Goal: Task Accomplishment & Management: Use online tool/utility

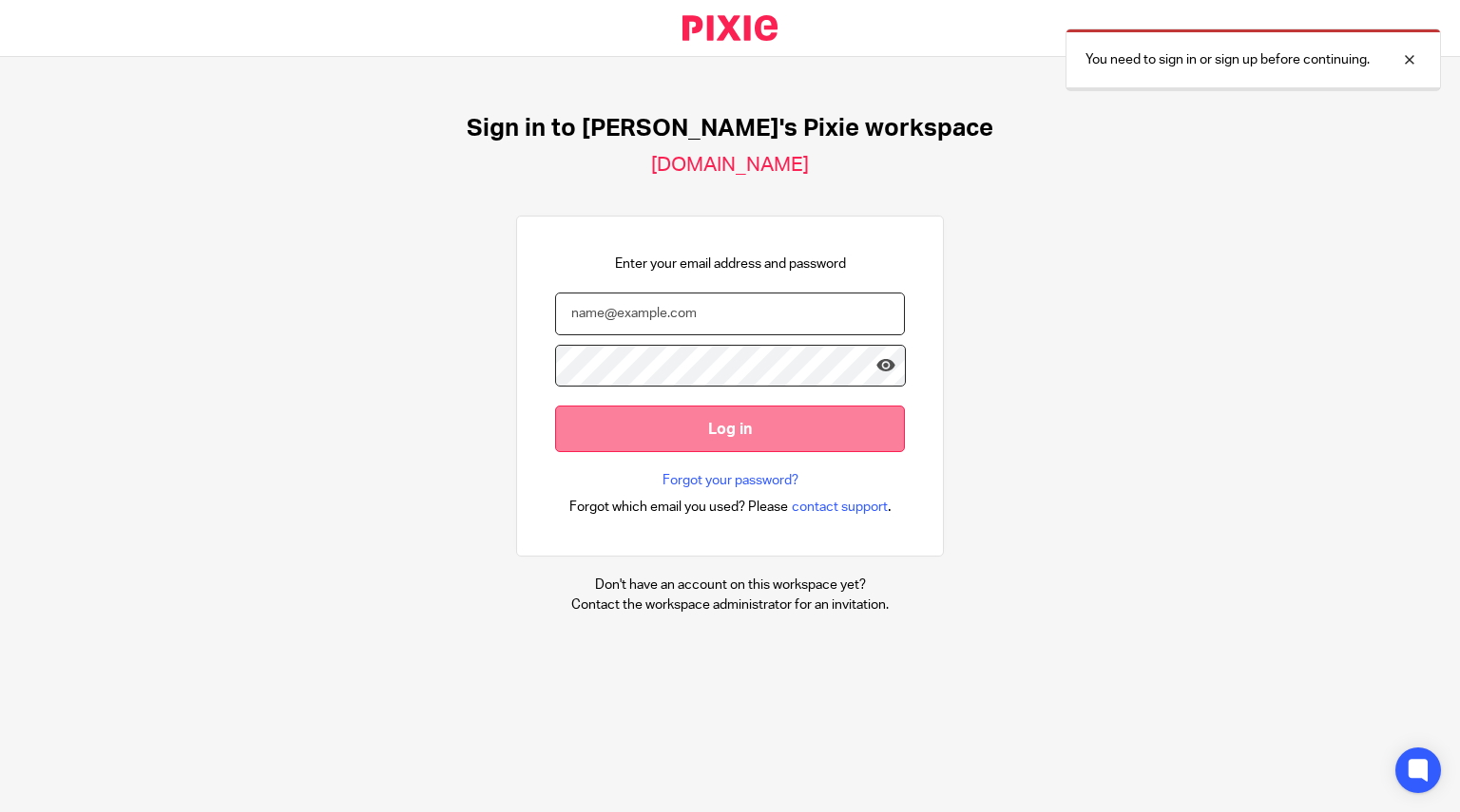
type input "[PERSON_NAME][EMAIL_ADDRESS][PERSON_NAME][DOMAIN_NAME]"
click at [712, 438] on input "Log in" at bounding box center [730, 429] width 350 height 47
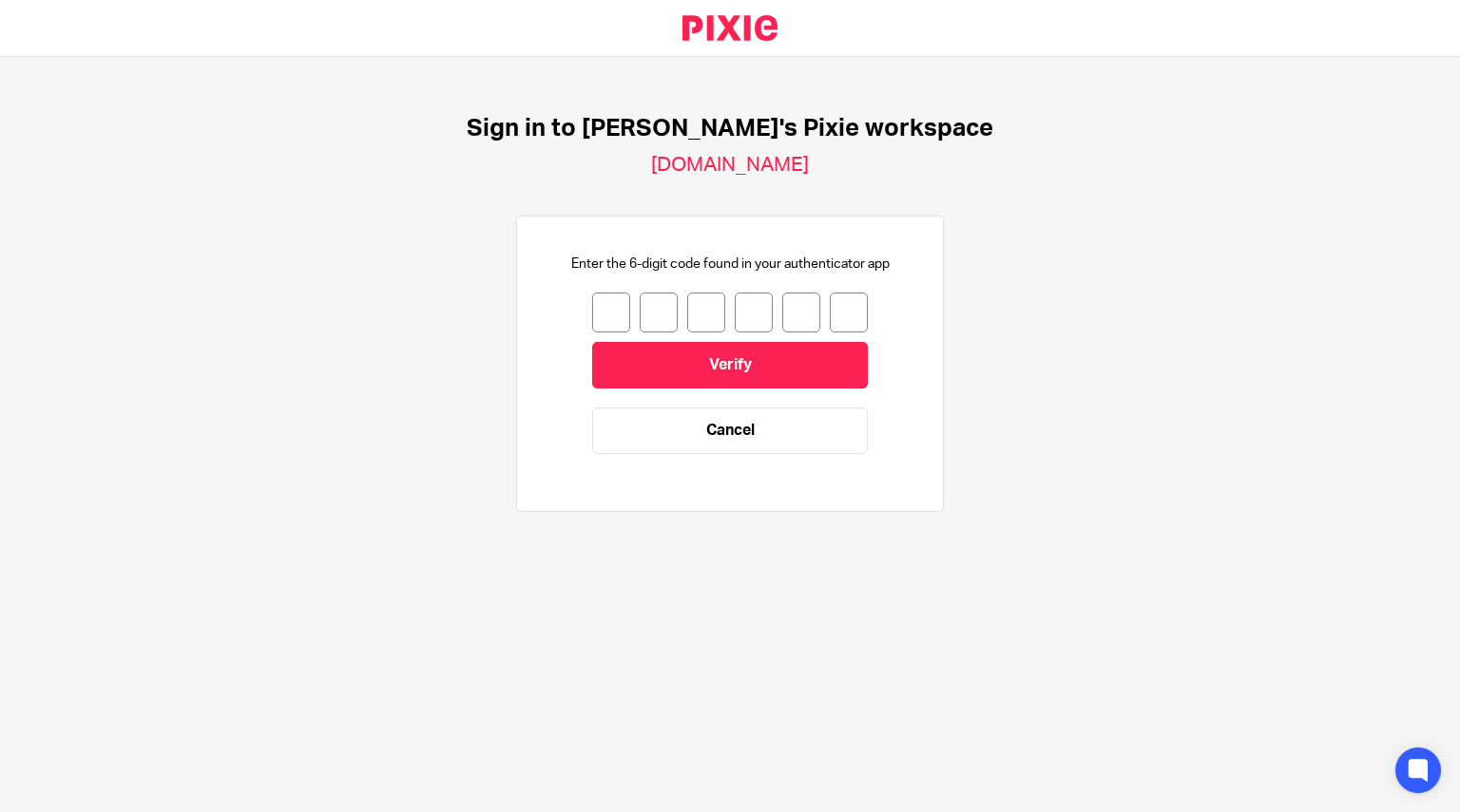
click at [600, 311] on input "number" at bounding box center [611, 313] width 38 height 40
type input "0"
type input "2"
type input "8"
type input "7"
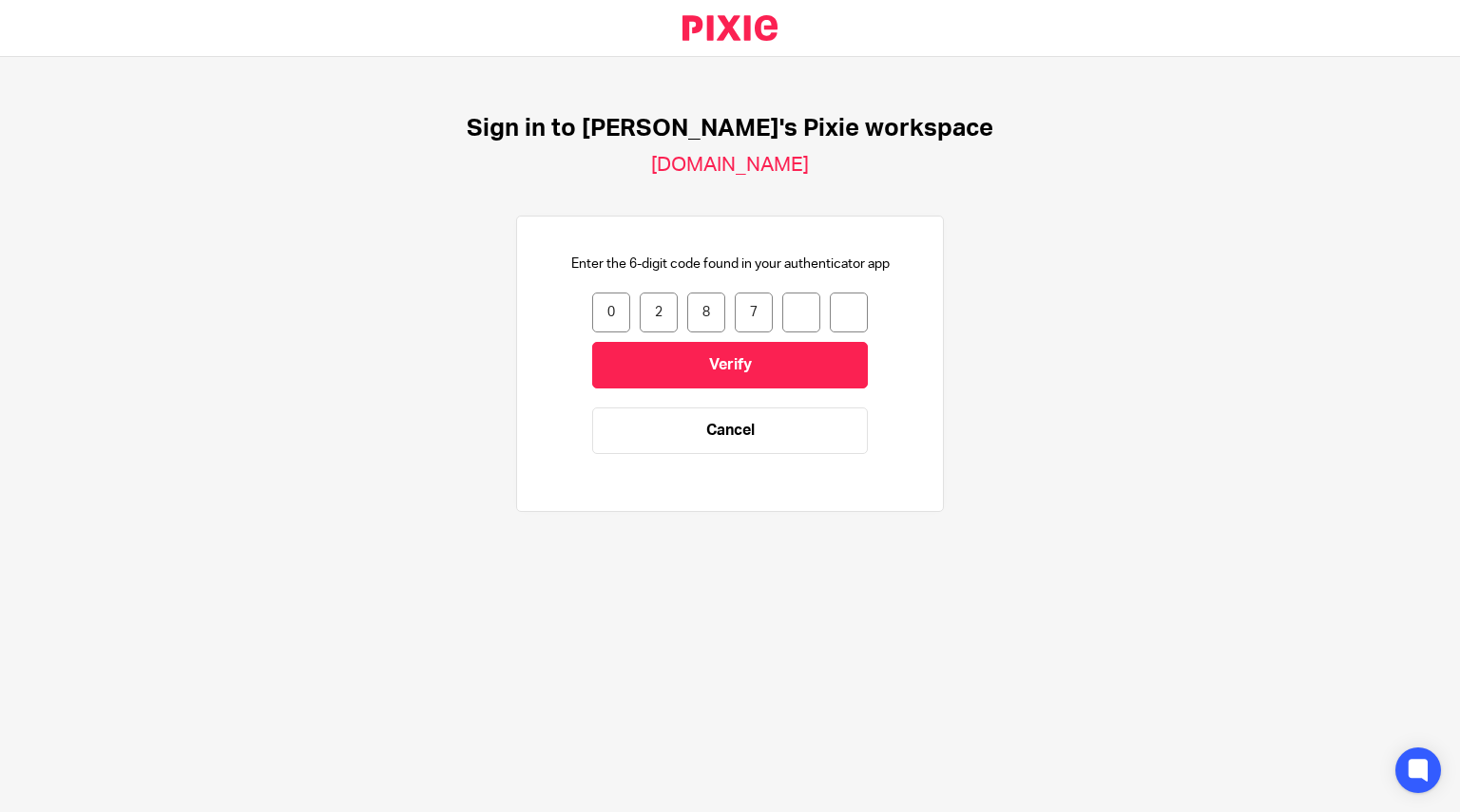
type input "5"
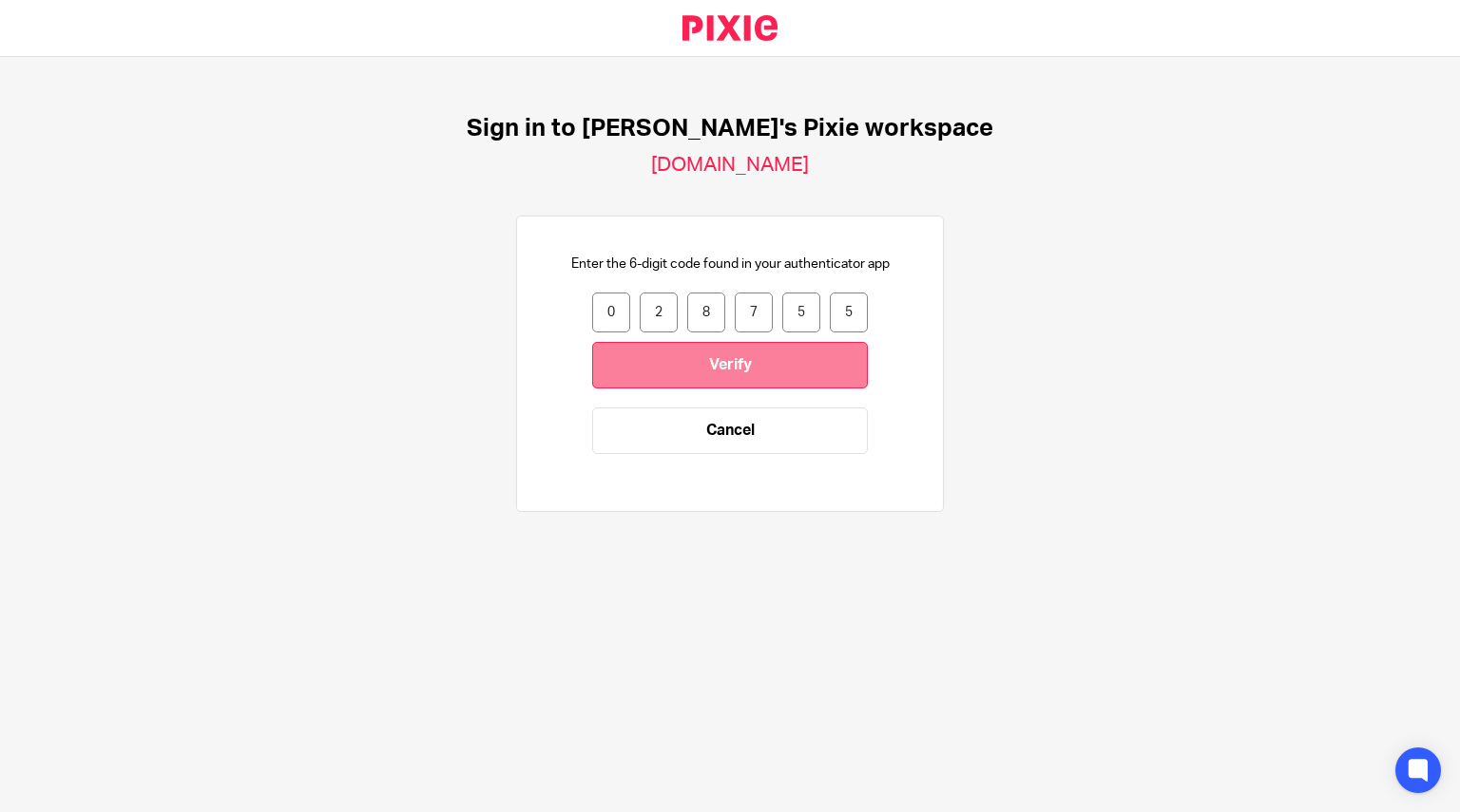
click at [718, 360] on input "Verify" at bounding box center [729, 365] width 275 height 47
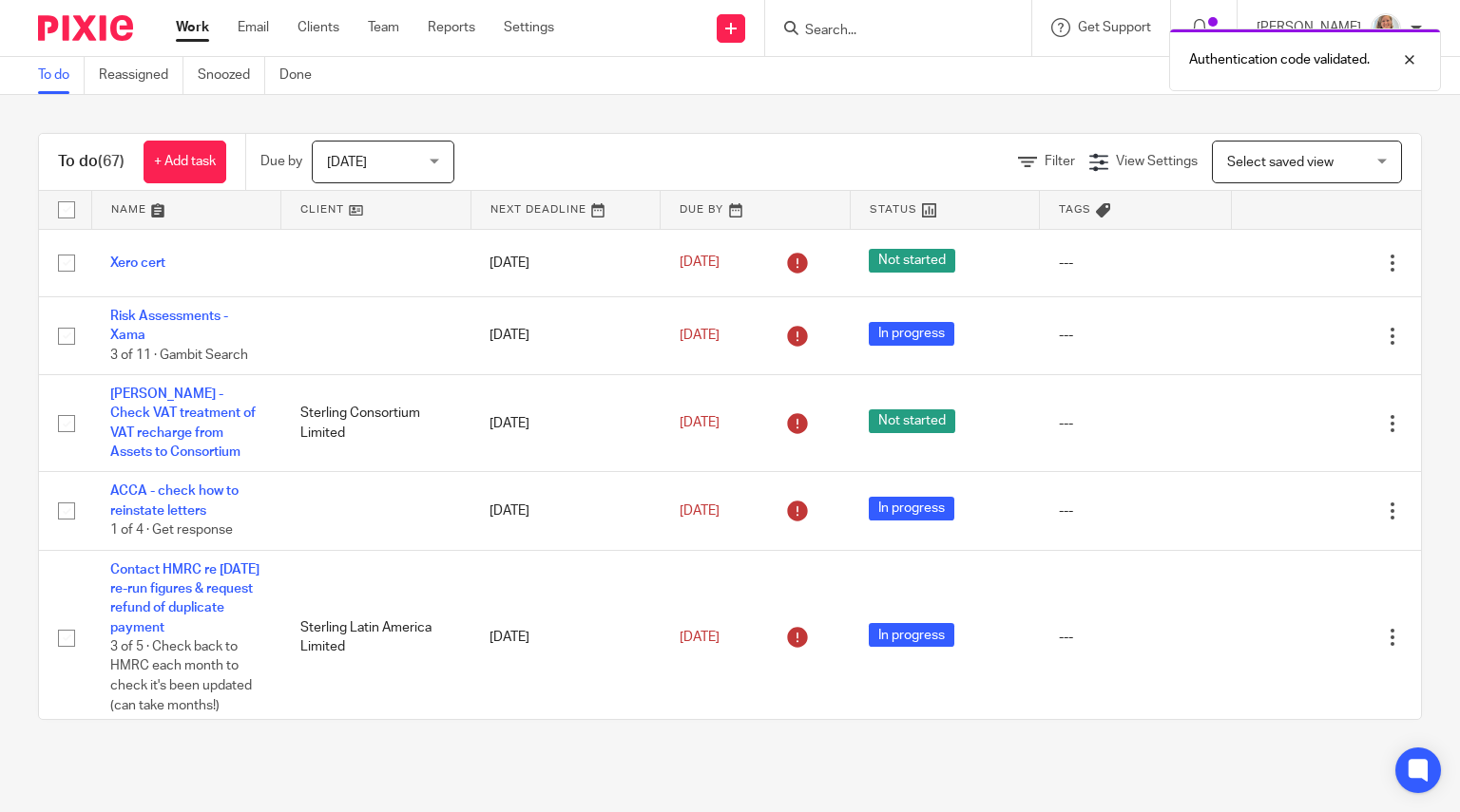
click at [979, 22] on div "Authentication code validated." at bounding box center [1085, 55] width 711 height 72
click at [890, 32] on div "Authentication code validated." at bounding box center [1085, 55] width 711 height 72
click at [1407, 58] on div at bounding box center [1396, 60] width 52 height 23
click at [836, 29] on input "Search" at bounding box center [888, 32] width 171 height 17
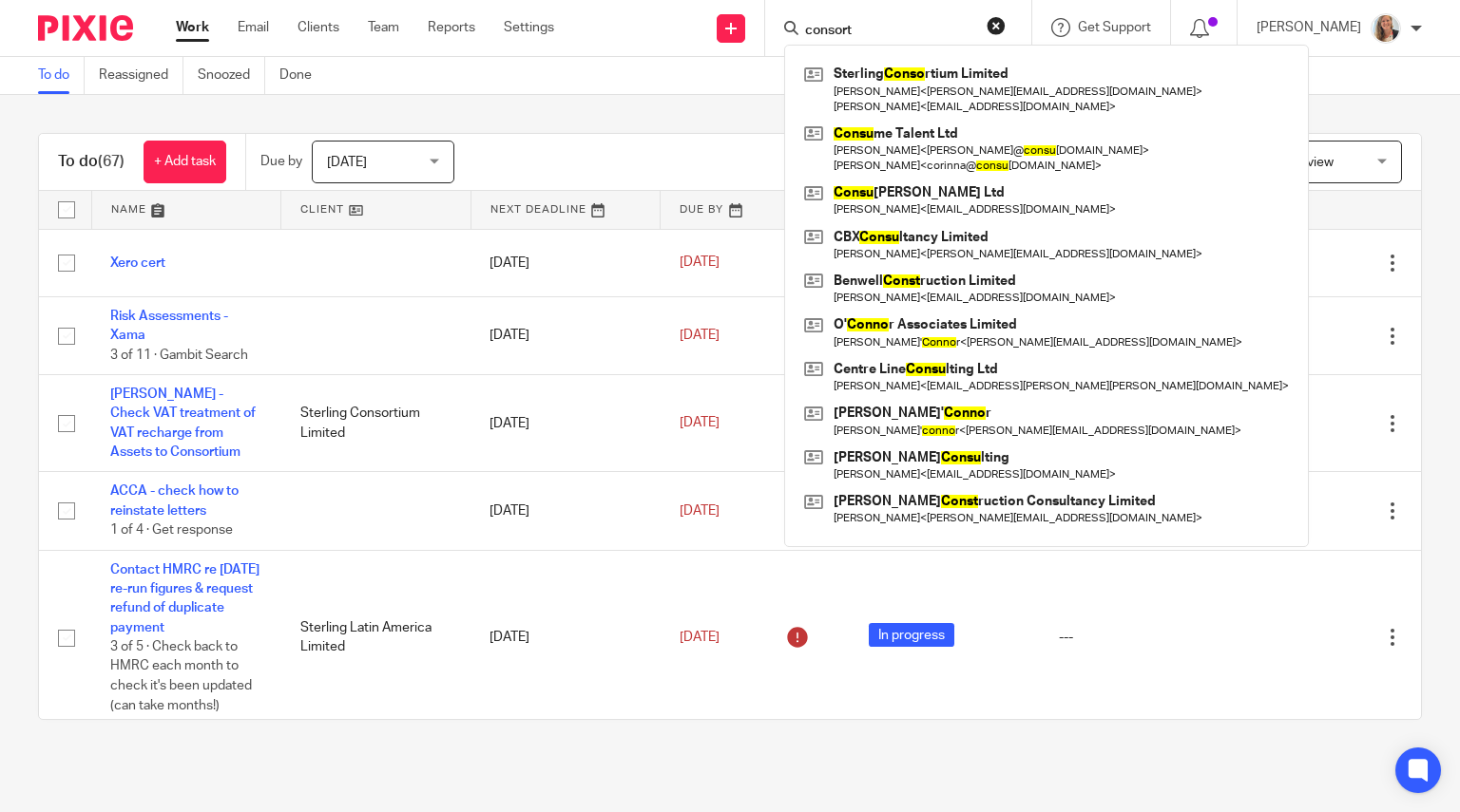
type input "consort"
click button "submit" at bounding box center [0, 0] width 0 height 0
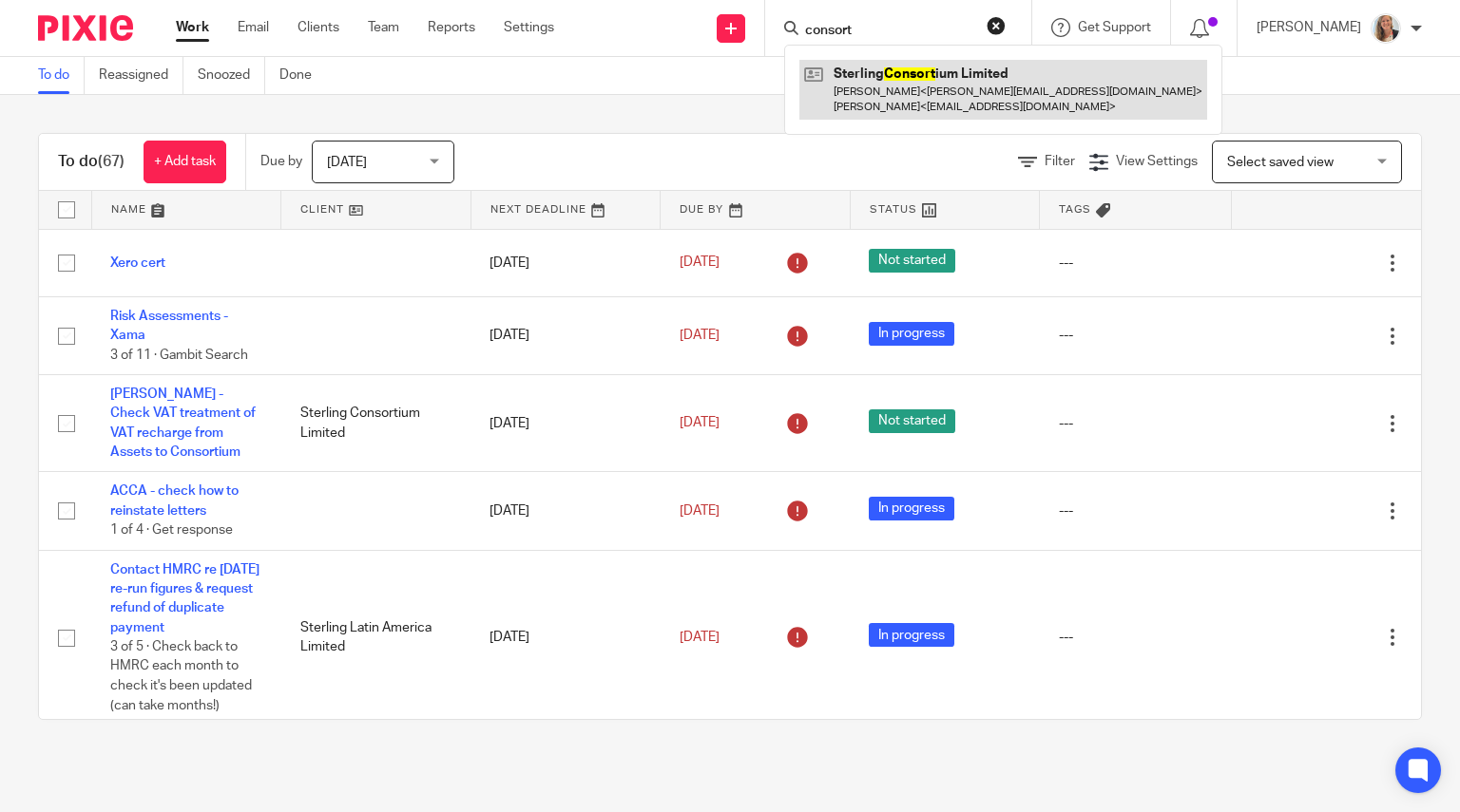
click at [887, 73] on link at bounding box center [1002, 88] width 408 height 58
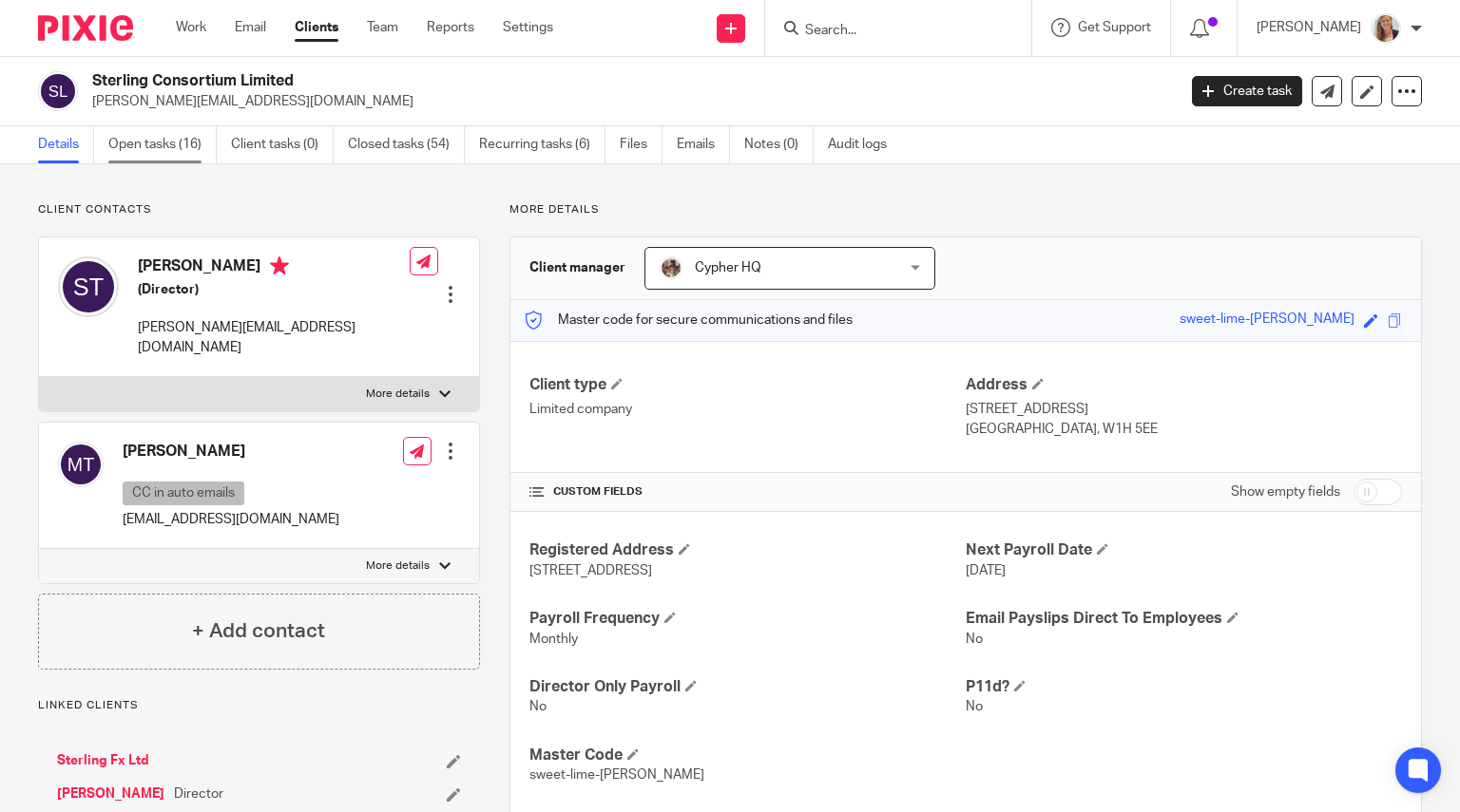
click at [137, 142] on link "Open tasks (16)" at bounding box center [162, 145] width 108 height 37
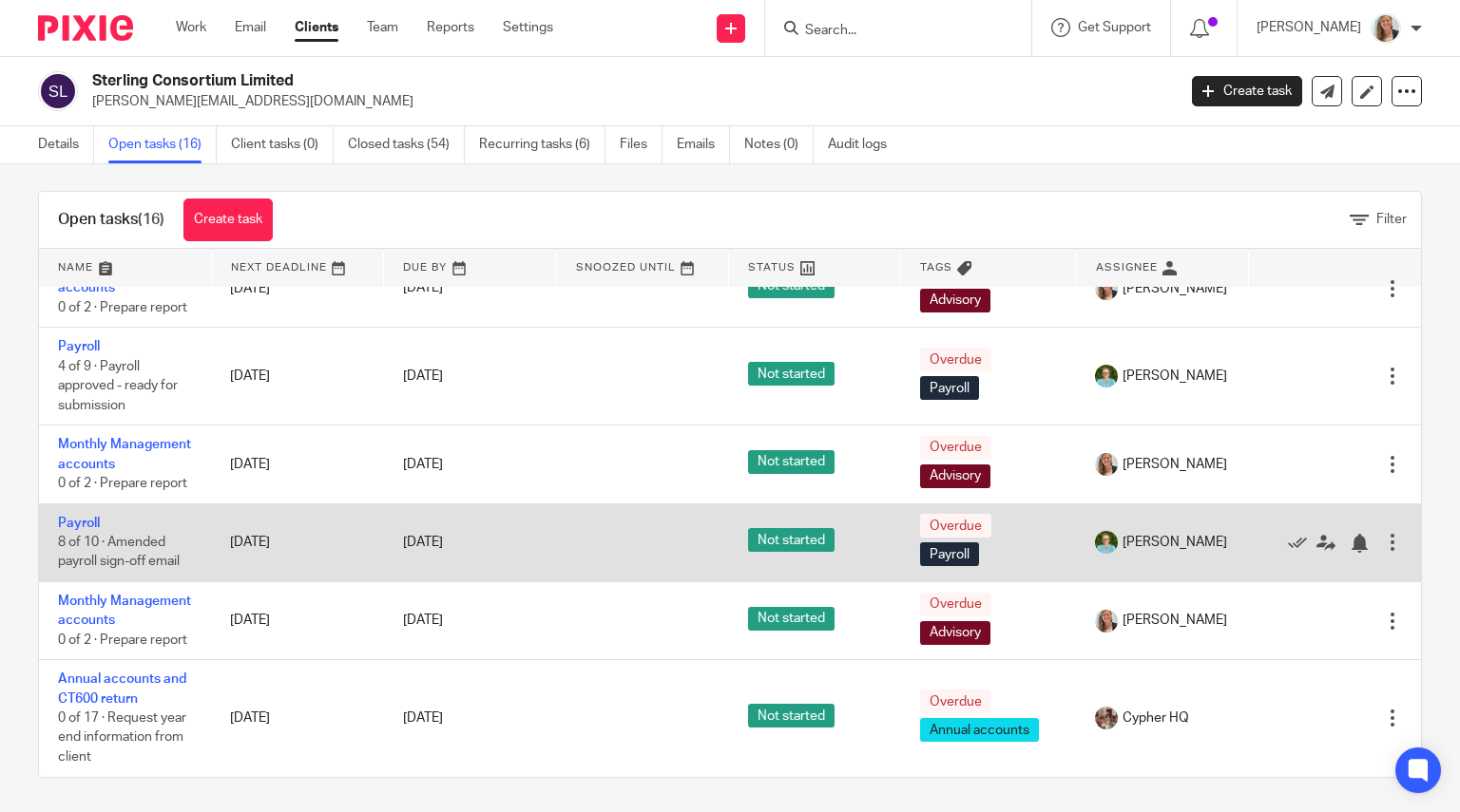
scroll to position [13, 0]
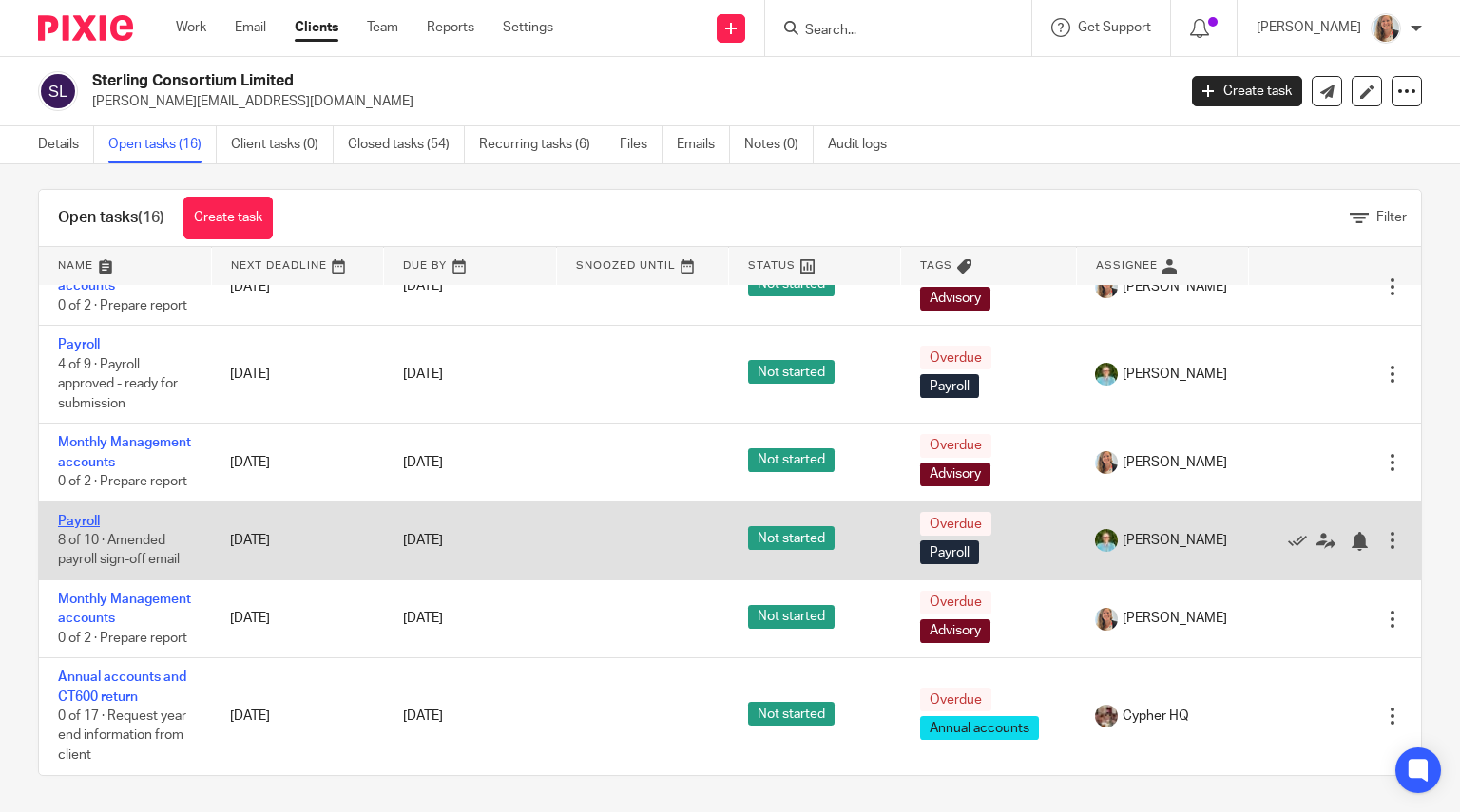
click at [70, 515] on link "Payroll" at bounding box center [79, 522] width 42 height 13
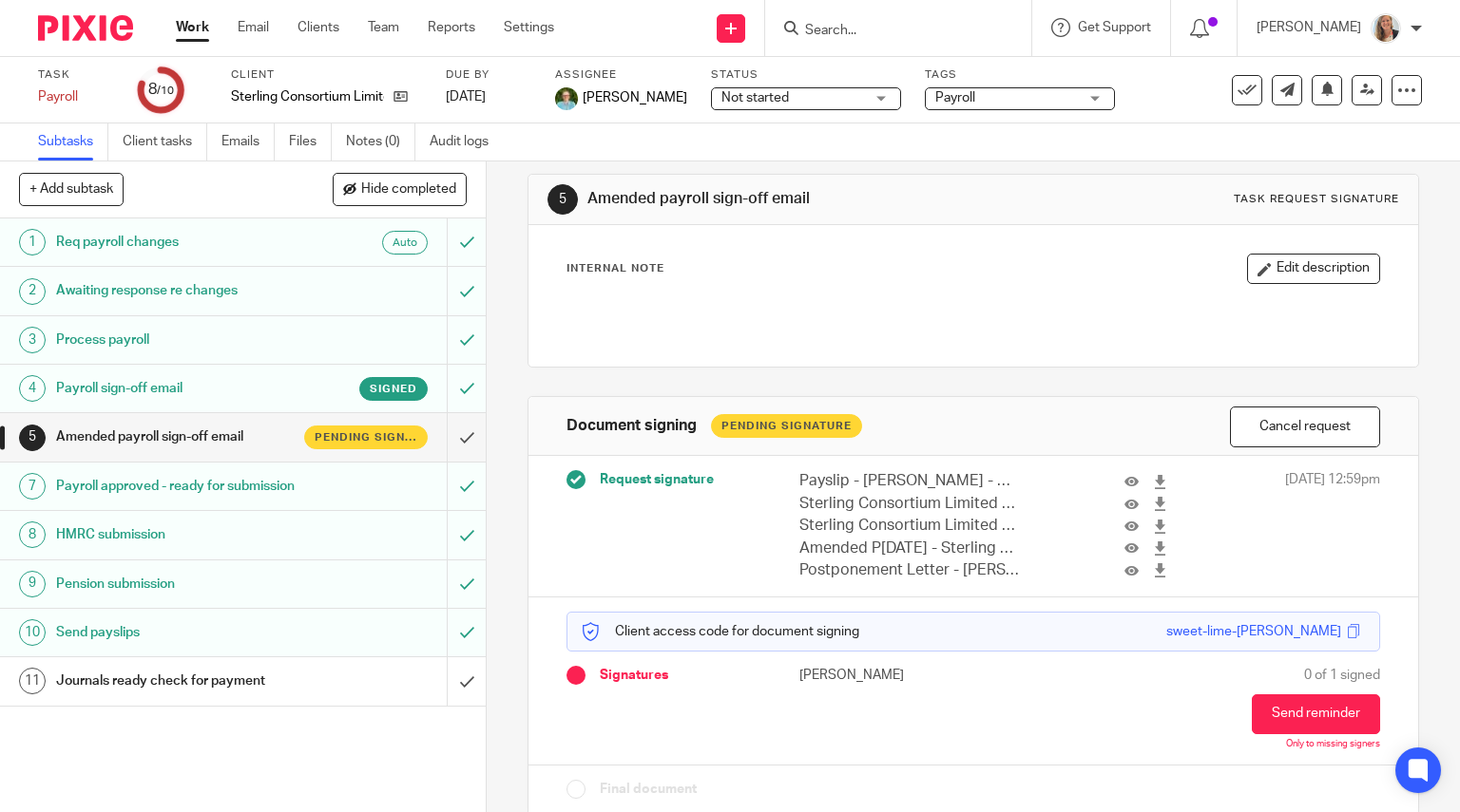
scroll to position [53, 0]
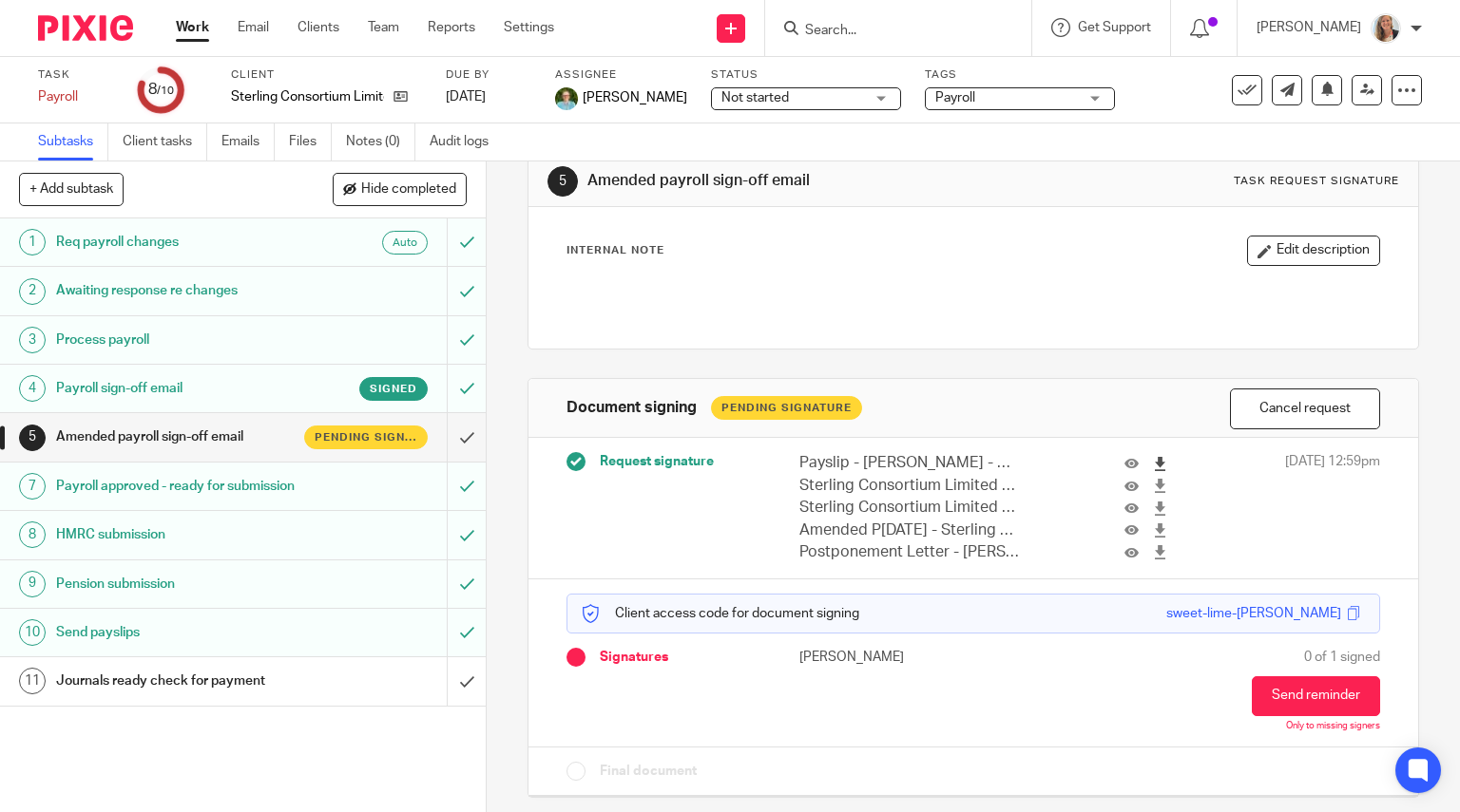
click at [1153, 459] on icon at bounding box center [1160, 464] width 14 height 14
click at [1153, 482] on icon at bounding box center [1160, 485] width 14 height 14
click at [1153, 504] on icon at bounding box center [1160, 508] width 14 height 14
click at [1153, 528] on icon at bounding box center [1160, 530] width 14 height 14
